Goal: Task Accomplishment & Management: Use online tool/utility

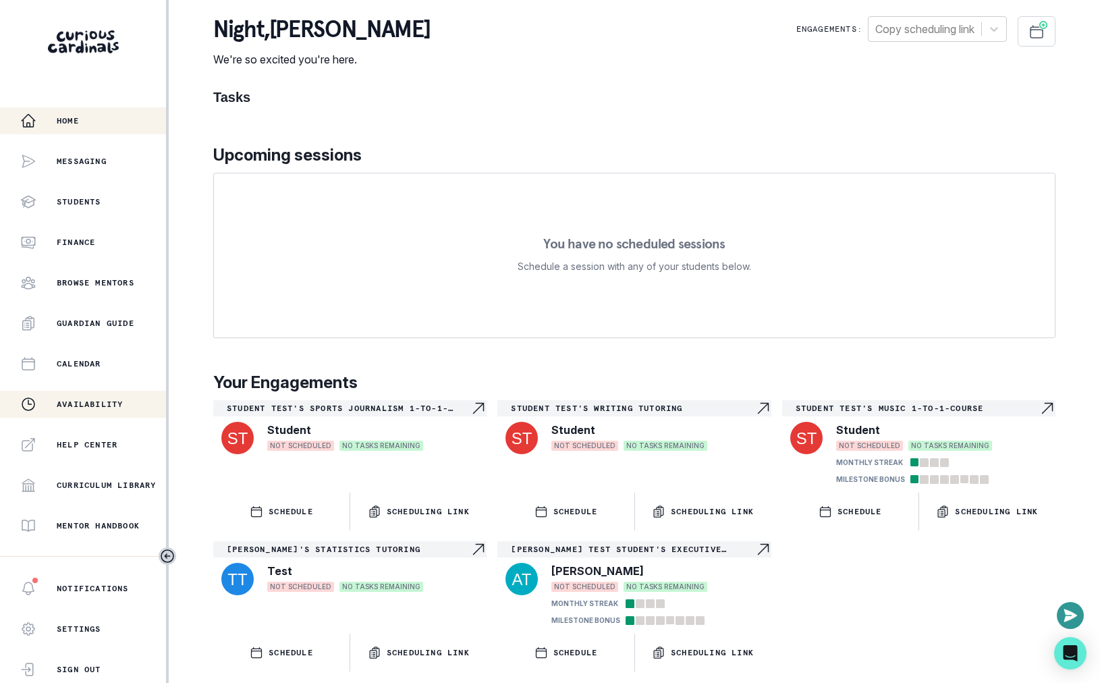
scroll to position [184, 0]
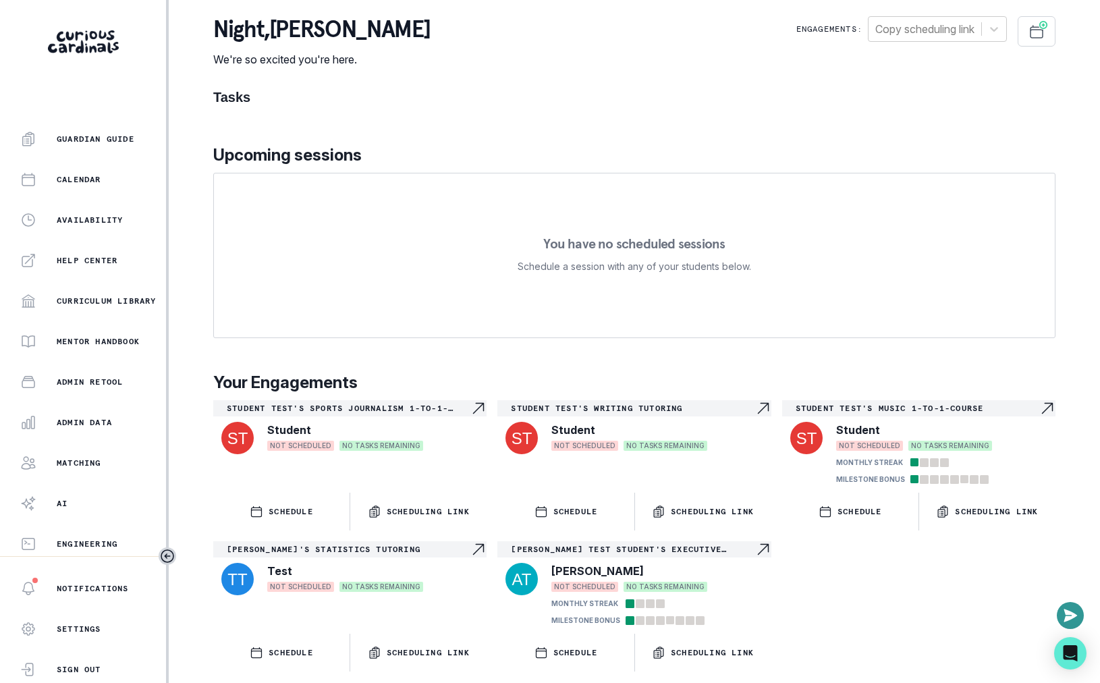
click at [99, 438] on div "Home Messaging Students Finance Browse Mentors Guardian Guide Calendar Availabi…" at bounding box center [83, 331] width 166 height 449
click at [99, 428] on div "Admin Data" at bounding box center [93, 422] width 146 height 16
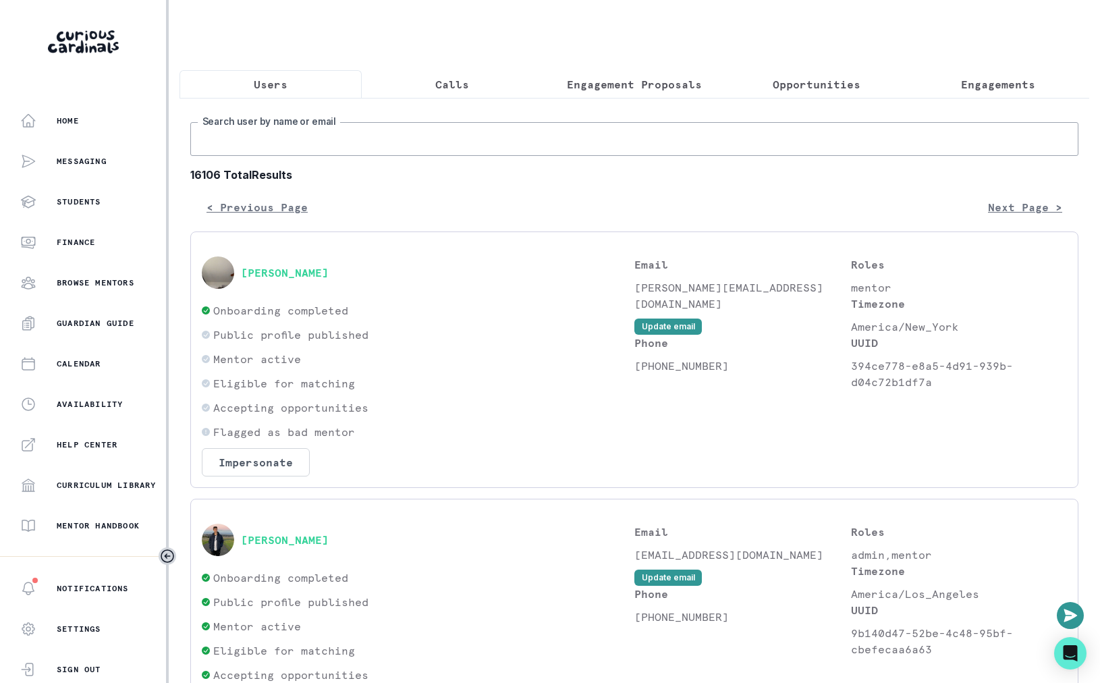
click at [352, 143] on input "Search user by name or email" at bounding box center [634, 139] width 888 height 34
type input "[PERSON_NAME]"
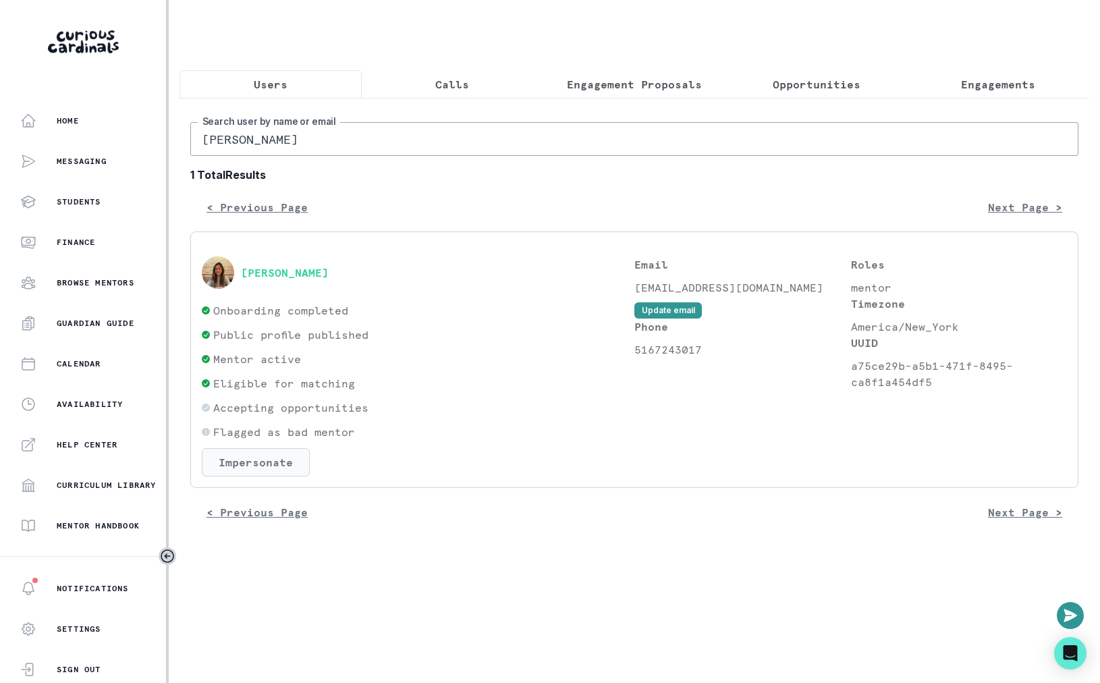
click at [253, 450] on button "Impersonate" at bounding box center [256, 462] width 108 height 28
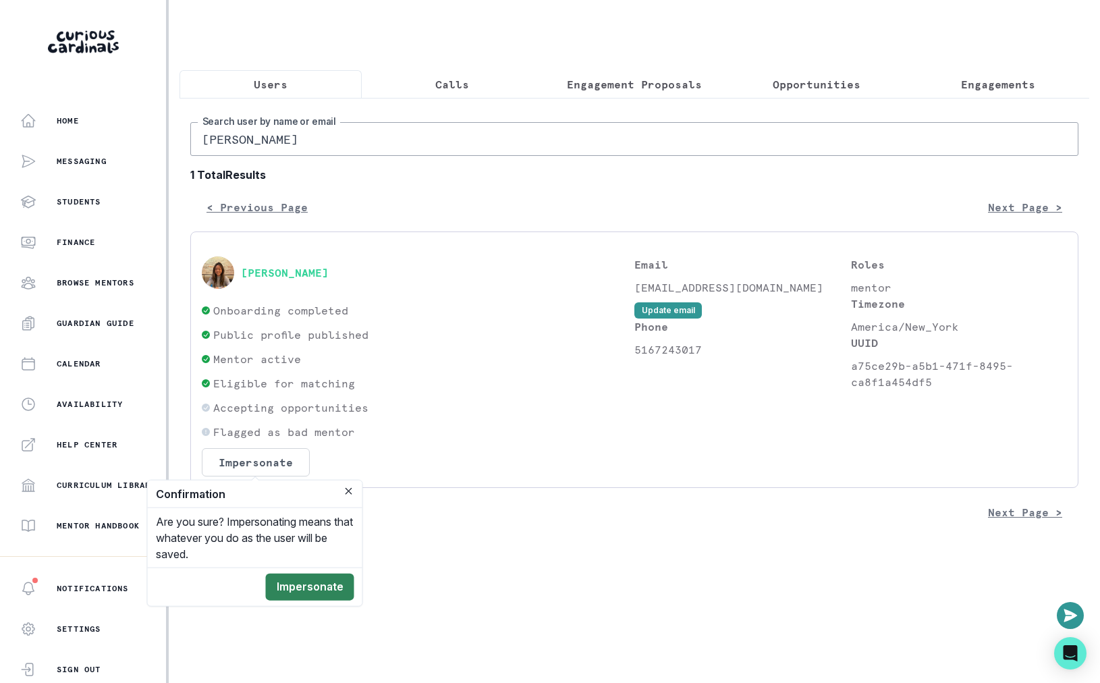
click at [300, 576] on button "Impersonate" at bounding box center [310, 587] width 88 height 27
